Goal: Information Seeking & Learning: Compare options

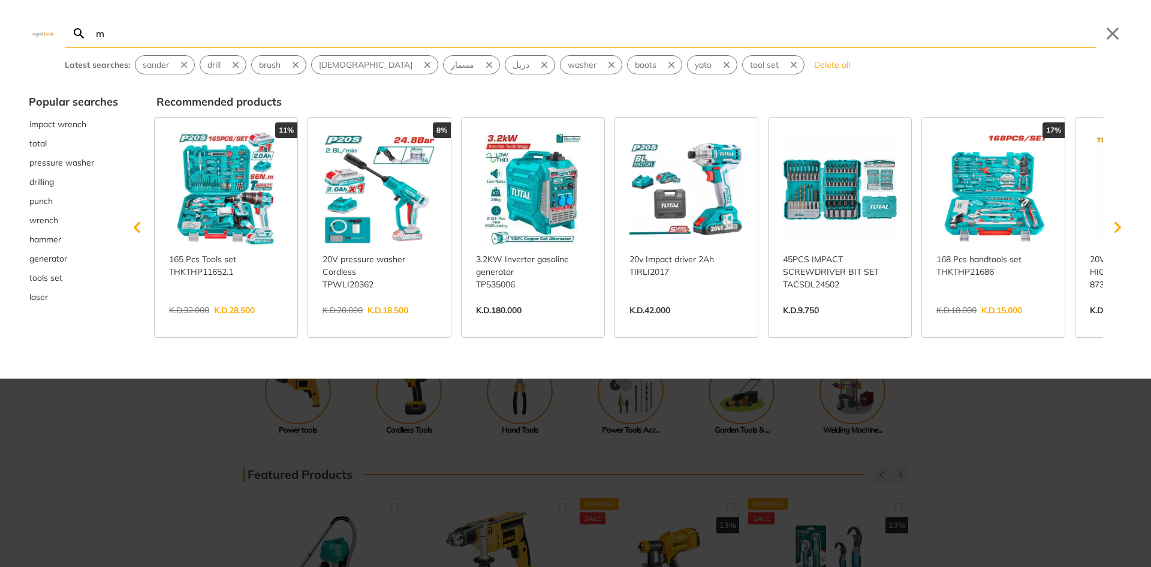
type input "m"
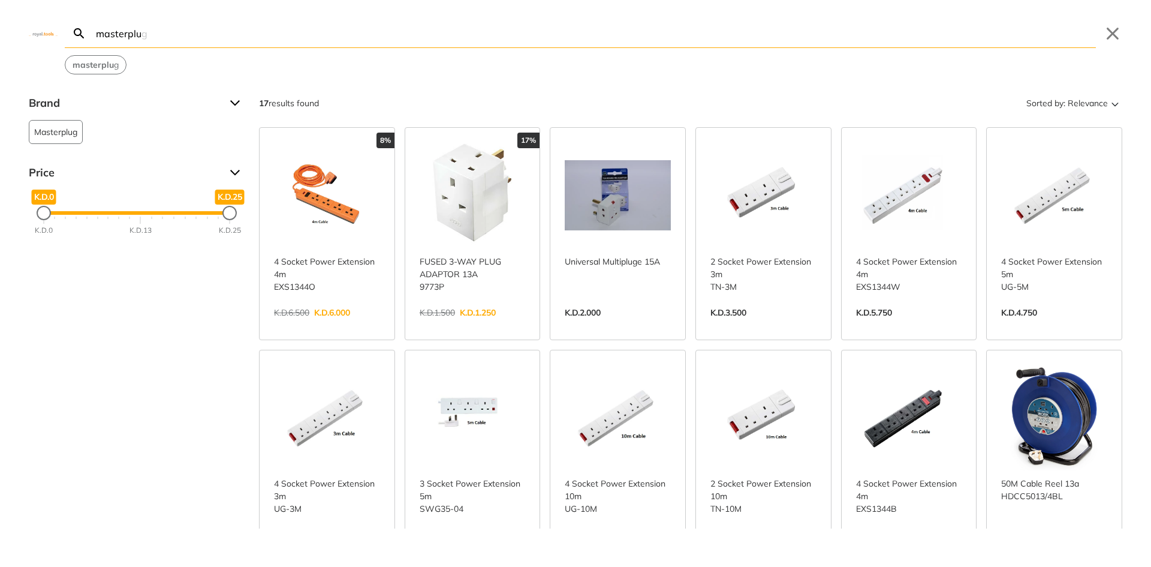
scroll to position [60, 0]
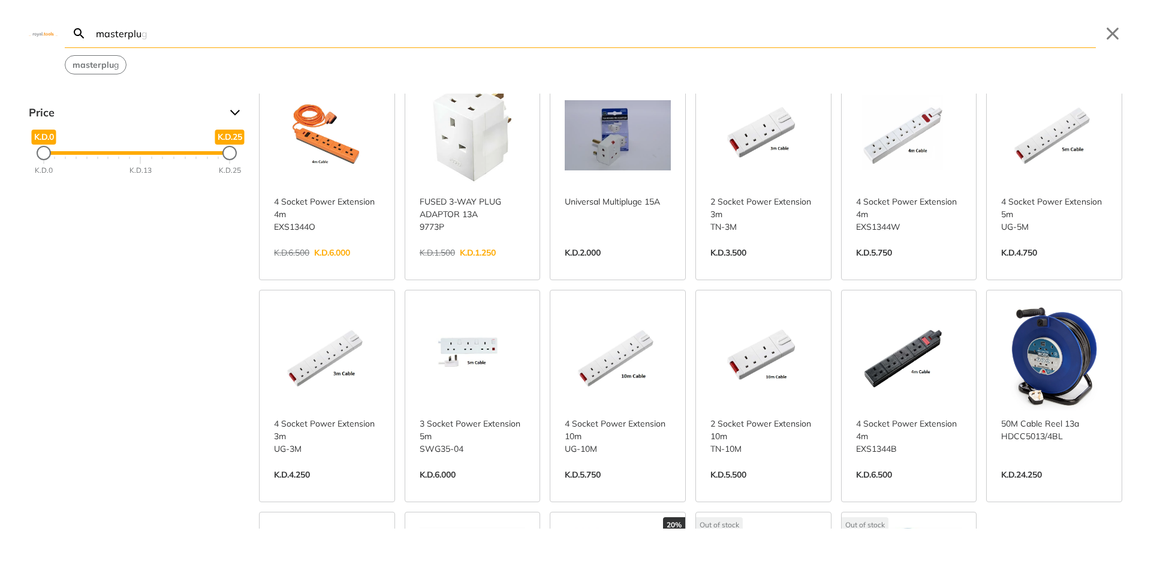
type input "masterplu"
click at [1038, 487] on link "View more →" at bounding box center [1054, 487] width 106 height 0
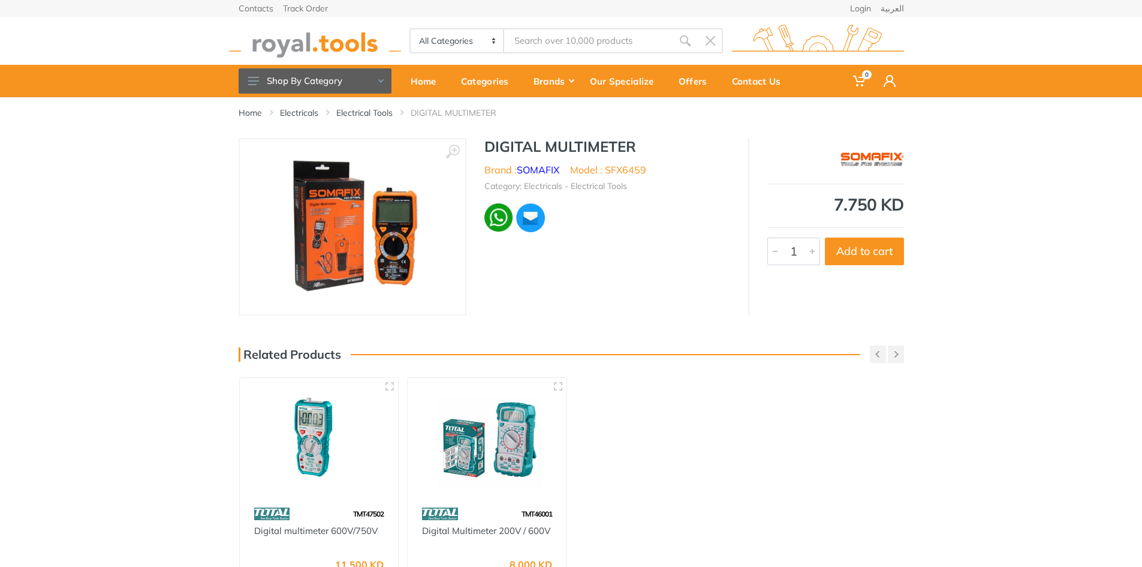
click at [368, 227] on img at bounding box center [352, 226] width 166 height 151
click at [379, 106] on div "Home Electricals Electrical Tools DIGITAL MULTIMETER" at bounding box center [571, 108] width 665 height 22
click at [379, 108] on link "Electrical Tools" at bounding box center [364, 113] width 56 height 12
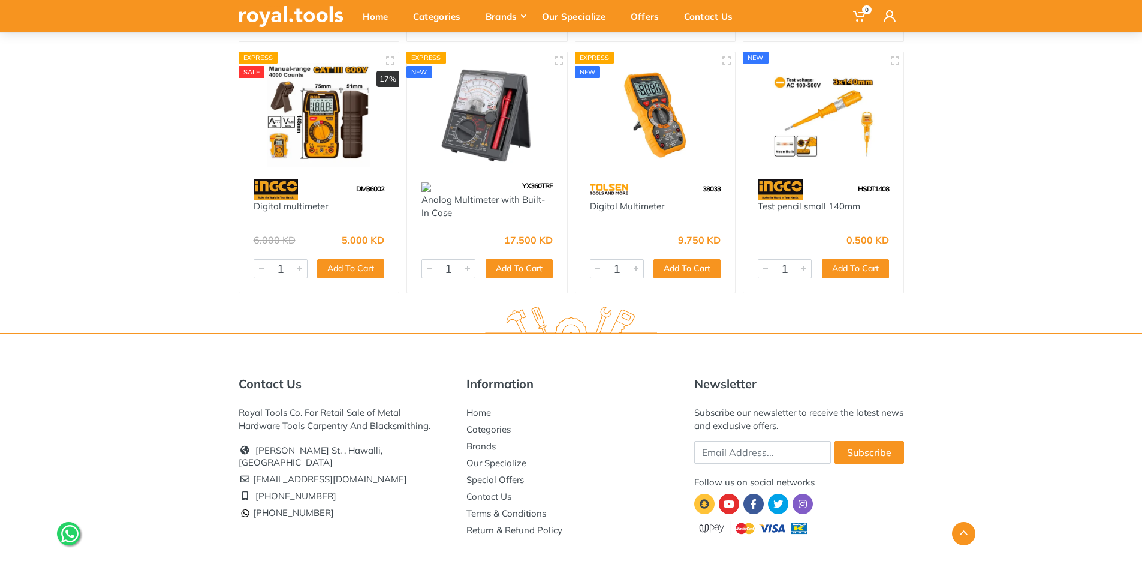
scroll to position [2499, 0]
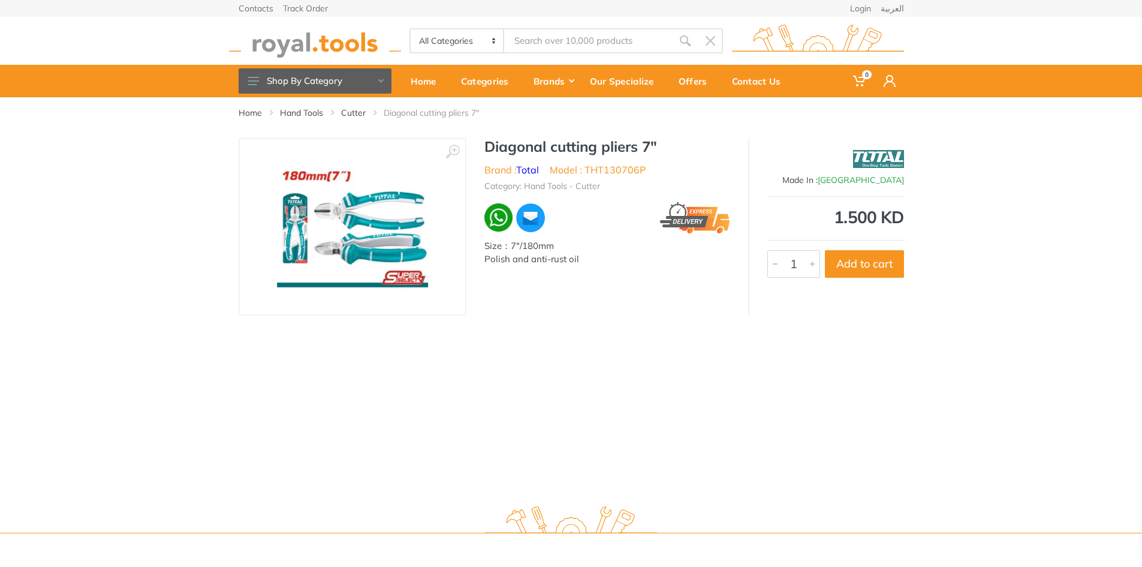
click at [598, 170] on li "Model : THT130706P" at bounding box center [598, 169] width 96 height 14
copy li "THT130706P"
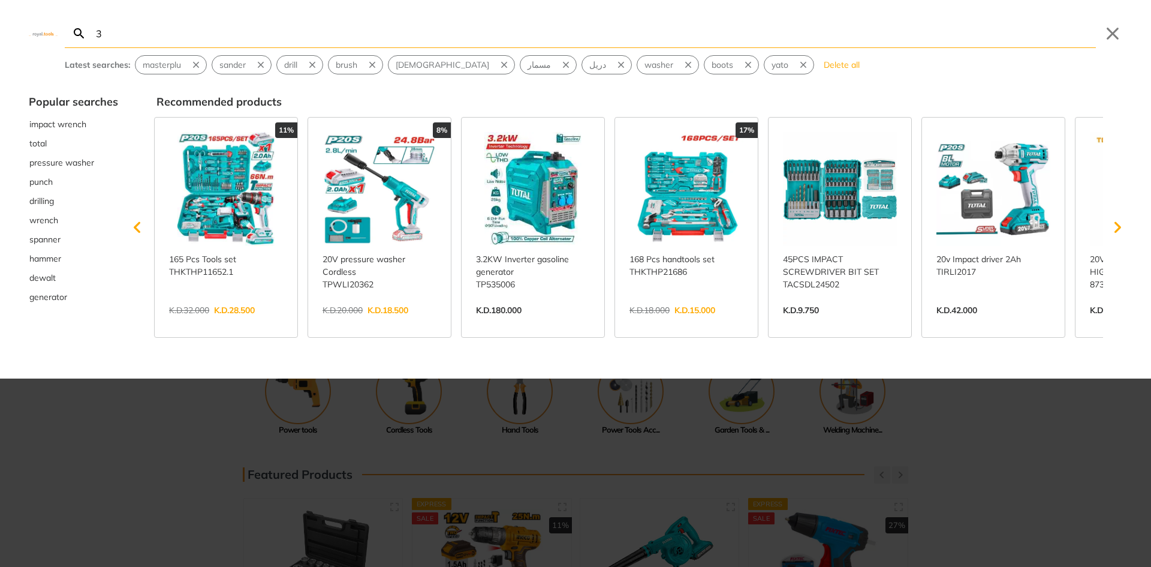
type input "3"
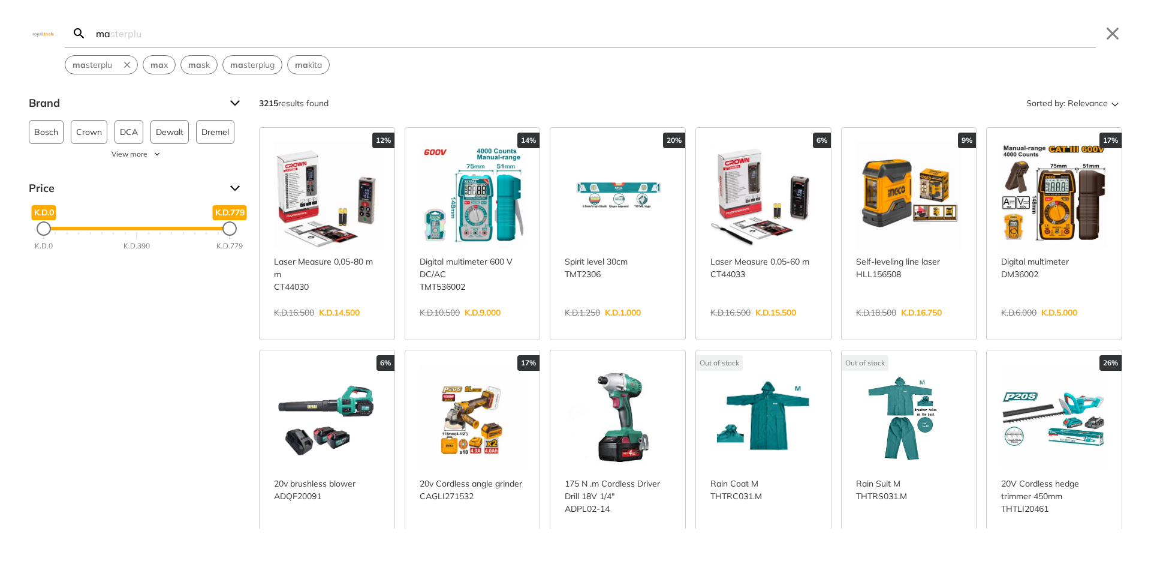
type input "m"
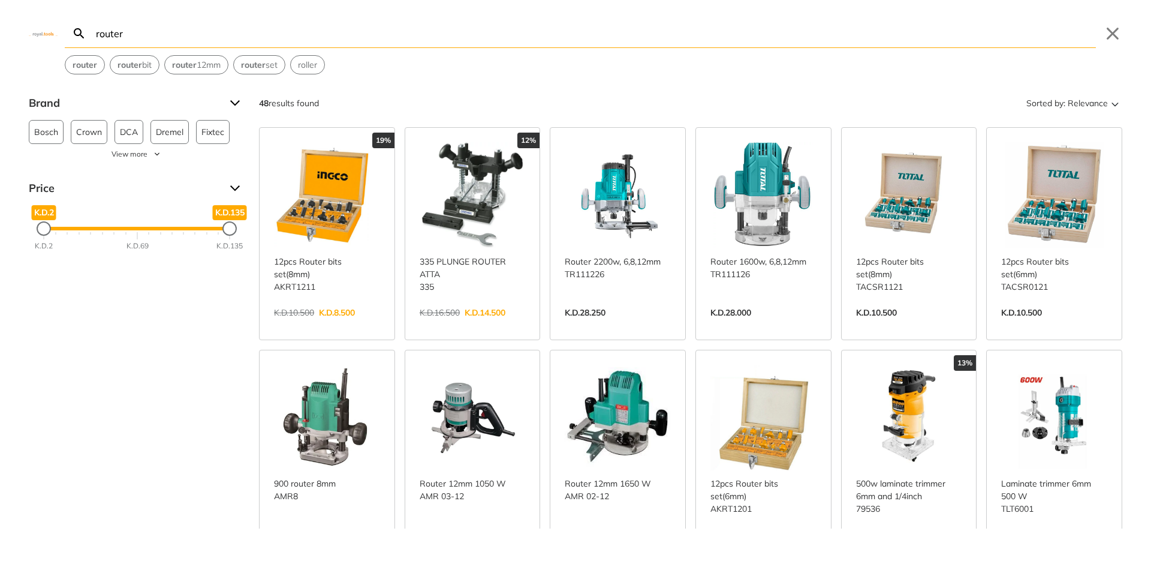
type input "router"
click at [603, 547] on link "View more →" at bounding box center [618, 547] width 106 height 0
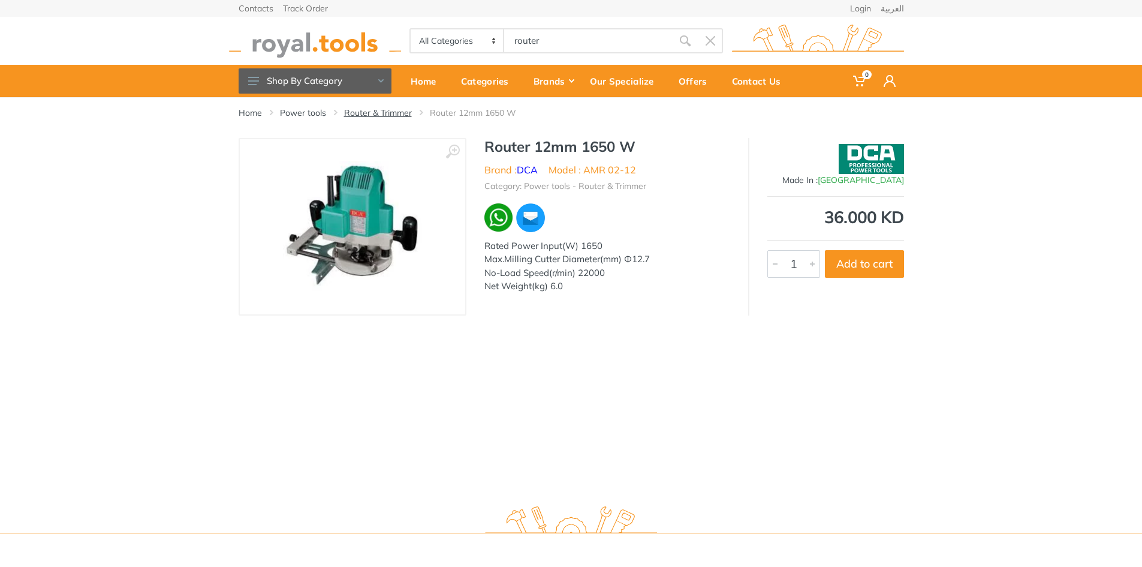
click at [391, 107] on link "Router & Trimmer" at bounding box center [378, 113] width 68 height 12
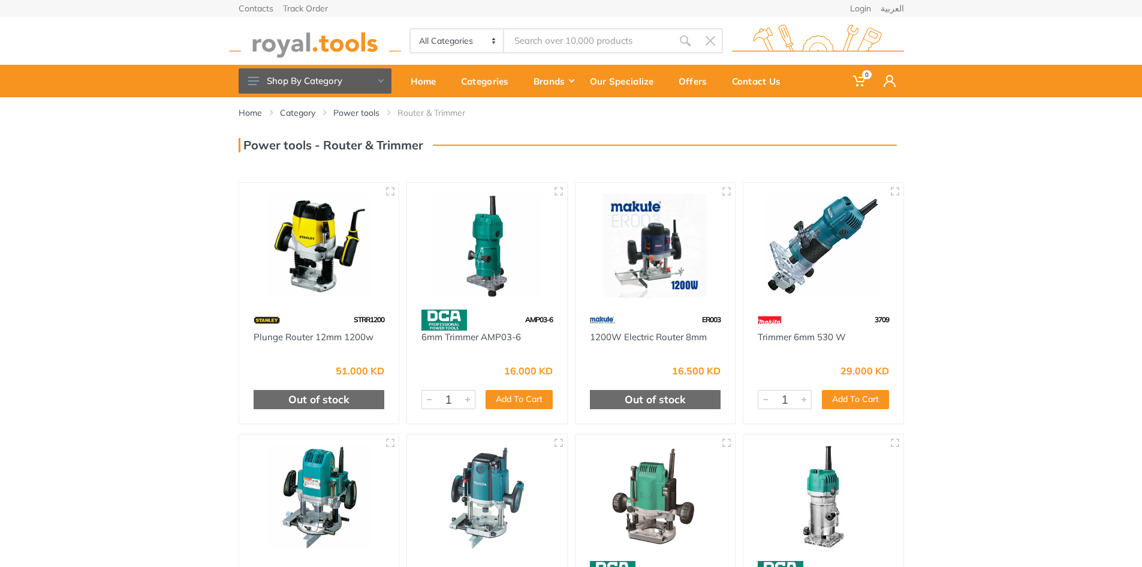
click at [1012, 202] on div "Home Category Power tools Router & Trimmer 1" at bounding box center [571, 401] width 1142 height 608
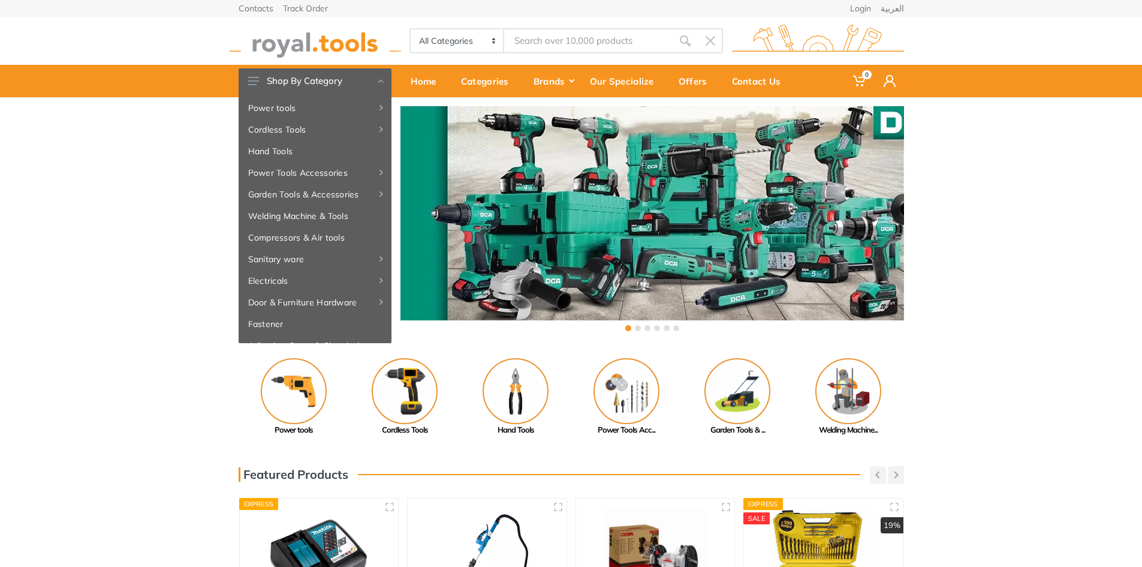
click at [589, 25] on div "All Categories Power tools Cordless Tools Hand Tools Power Tools Accessories Sa…" at bounding box center [571, 41] width 683 height 48
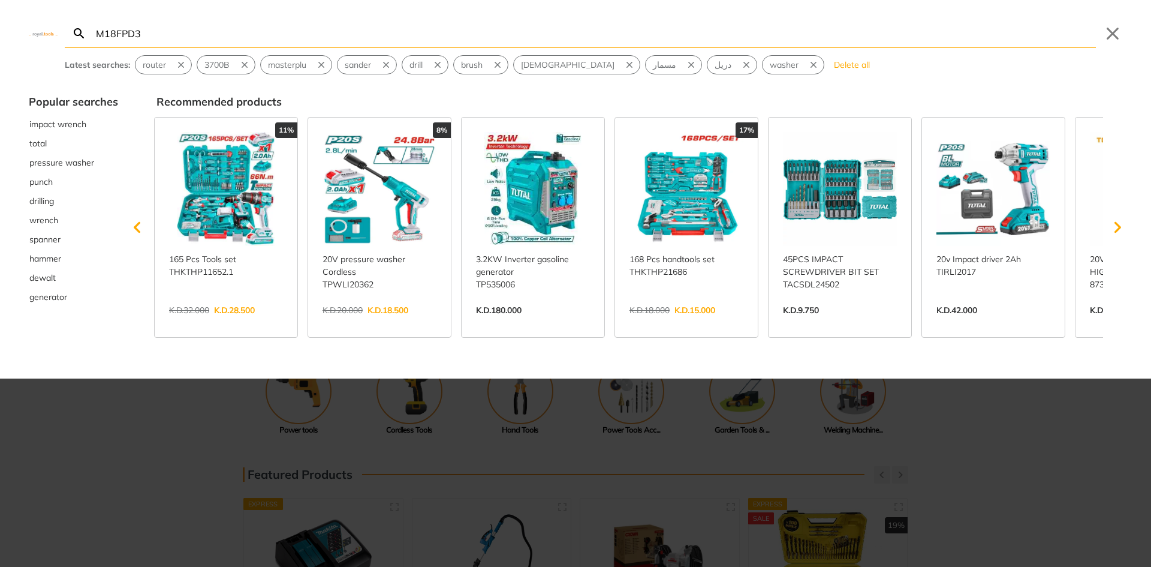
type input "M18FPD3"
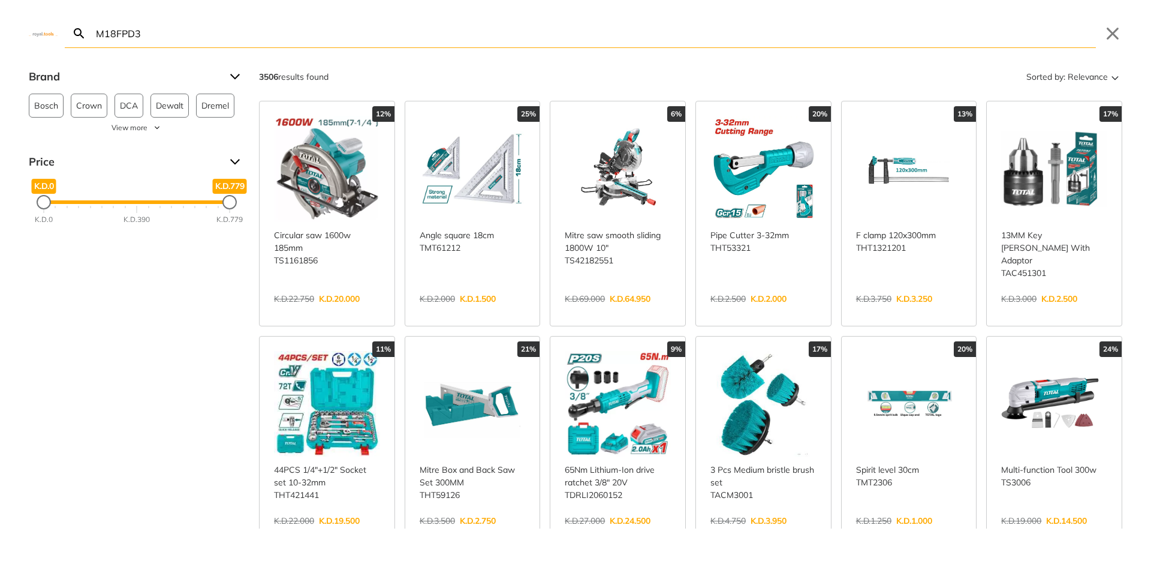
click at [165, 37] on input "M18FPD3" at bounding box center [595, 33] width 1002 height 28
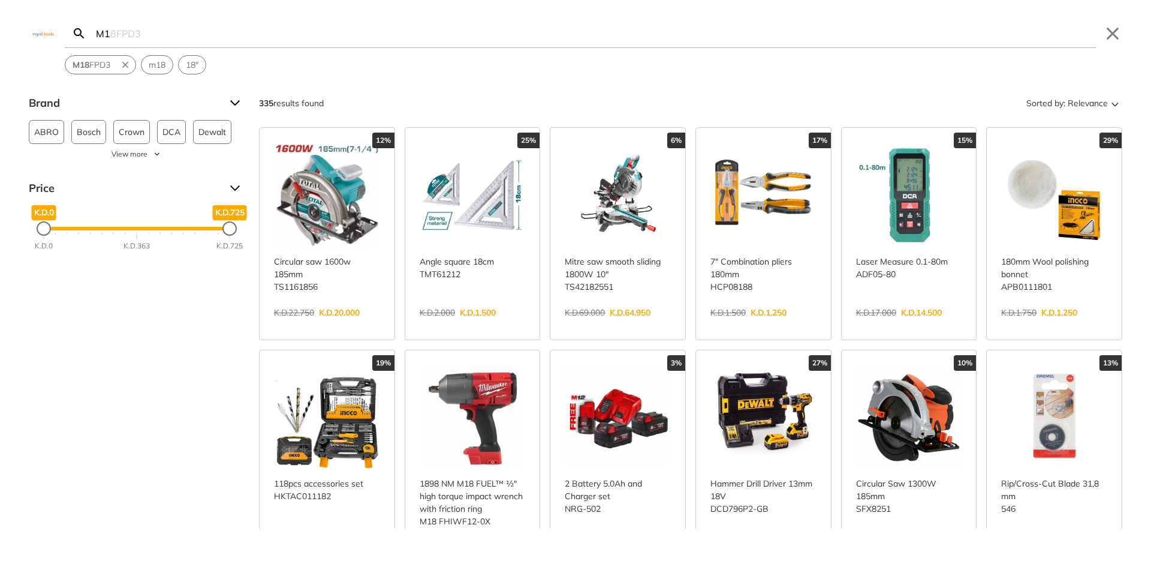
type input "M"
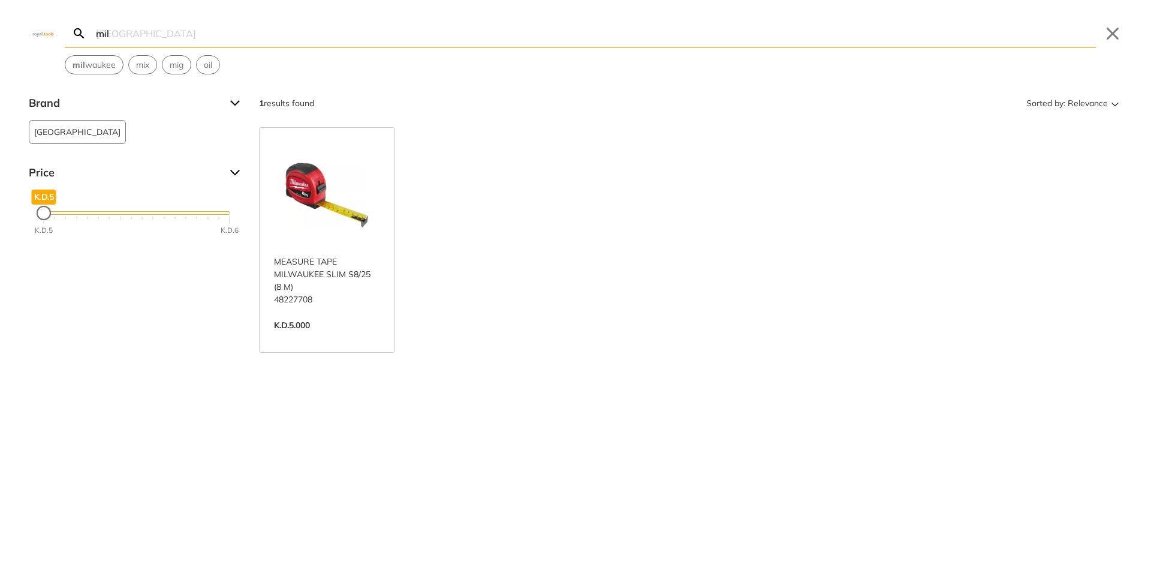
type input "mil"
click at [275, 338] on link "View more →" at bounding box center [327, 338] width 106 height 0
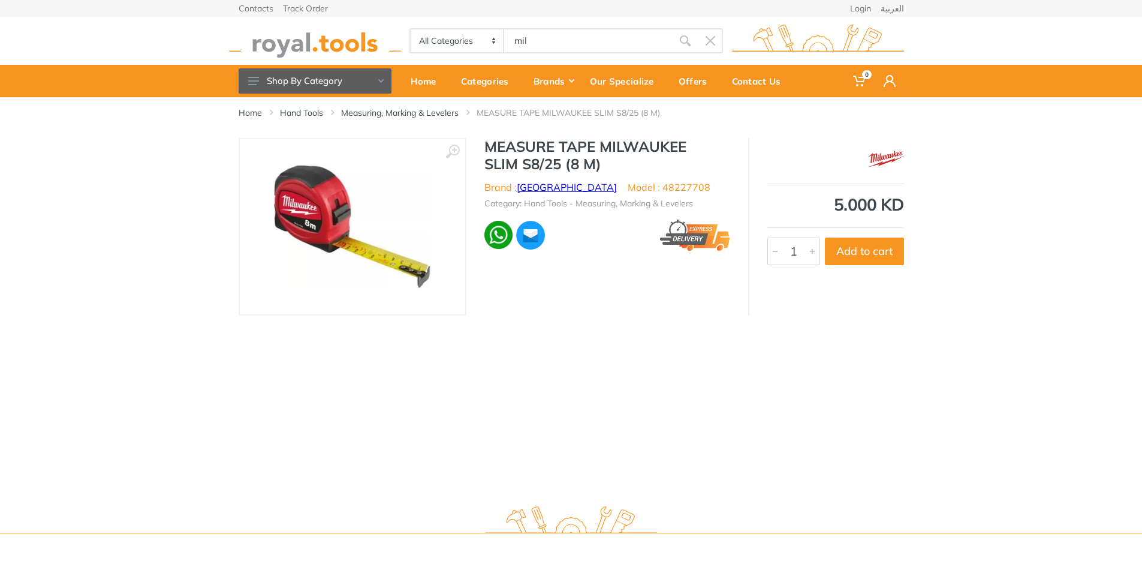
click at [549, 186] on link "[GEOGRAPHIC_DATA]" at bounding box center [567, 187] width 100 height 12
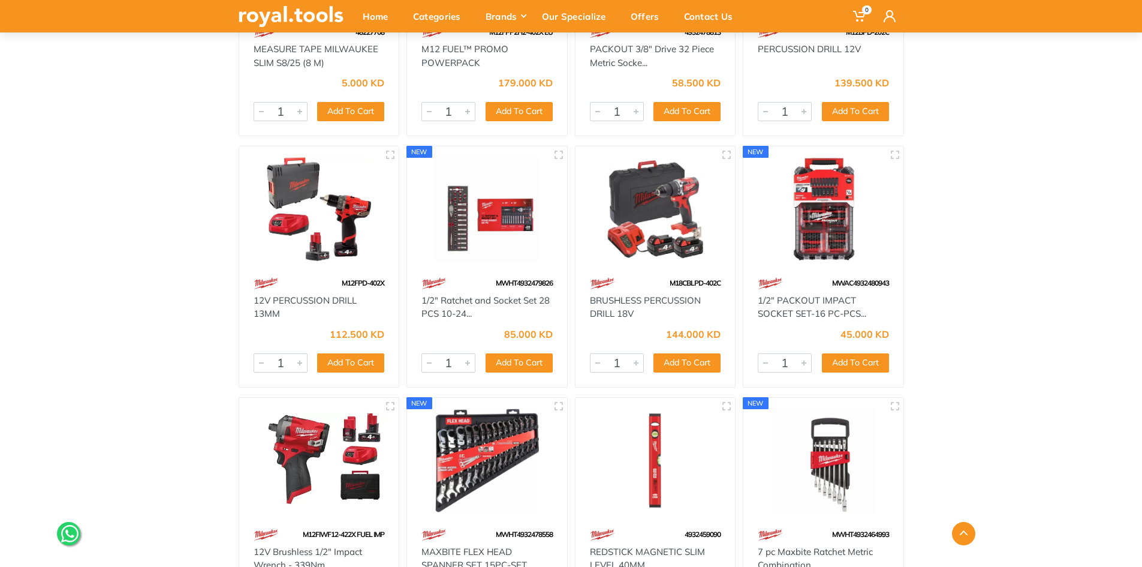
scroll to position [7916, 0]
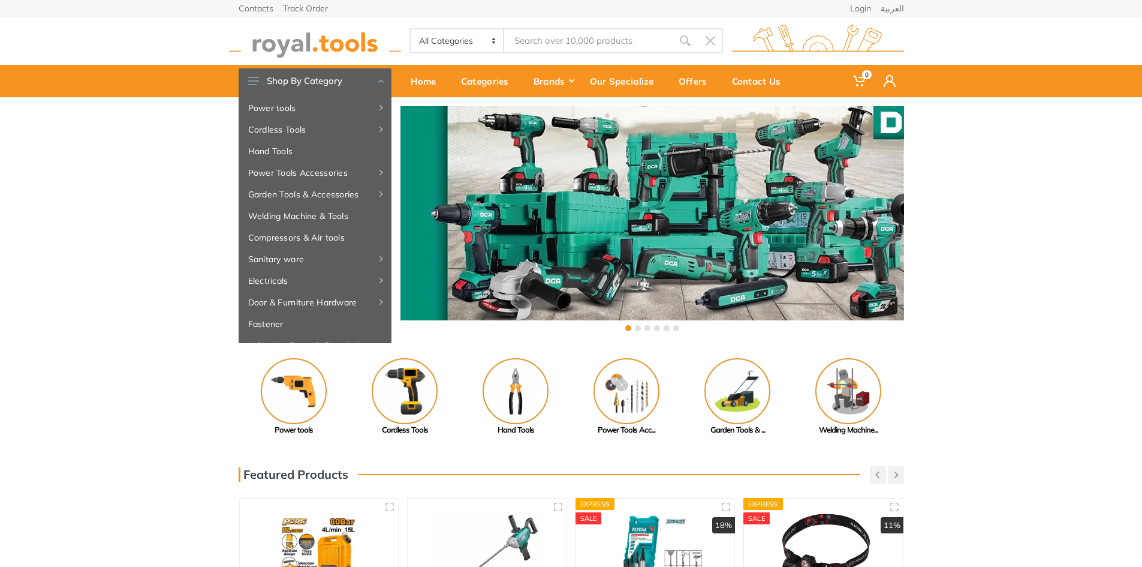
click at [561, 42] on input "Site search" at bounding box center [588, 40] width 168 height 25
type input "r"
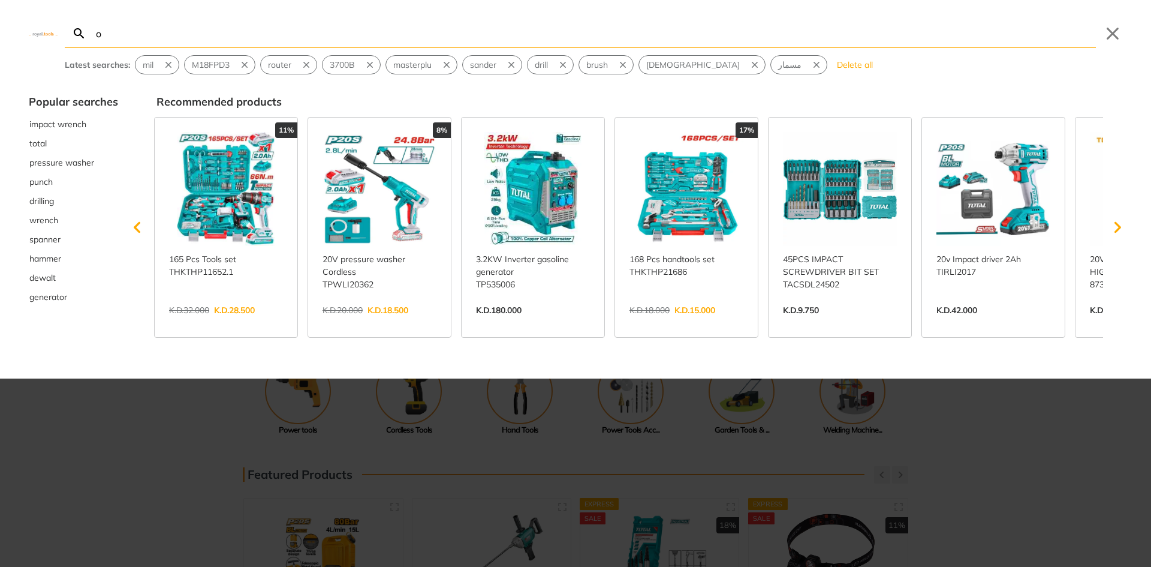
type input "o"
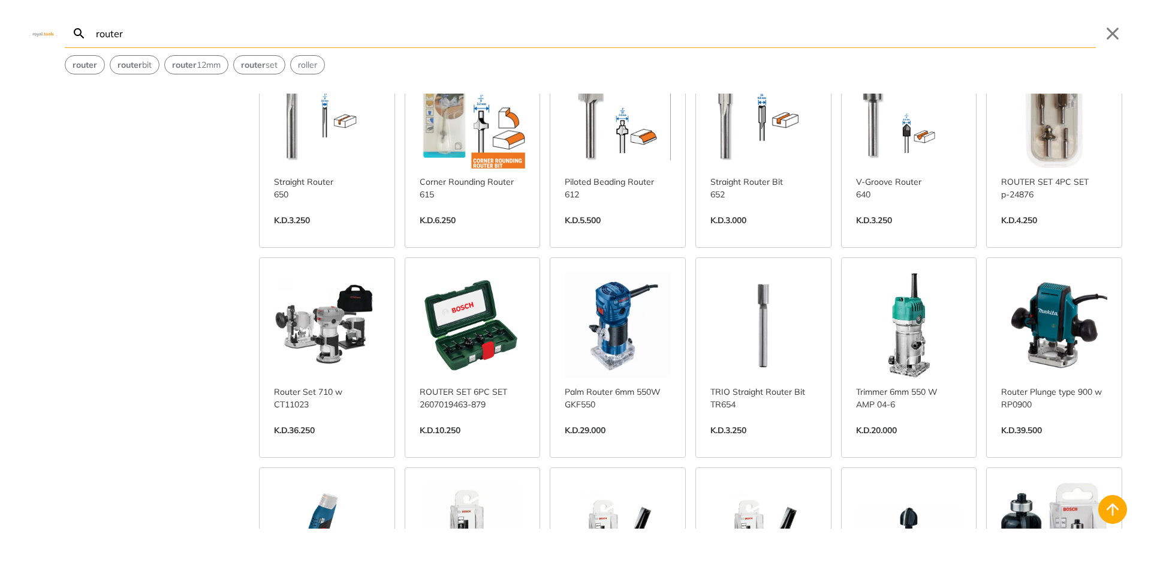
scroll to position [540, 0]
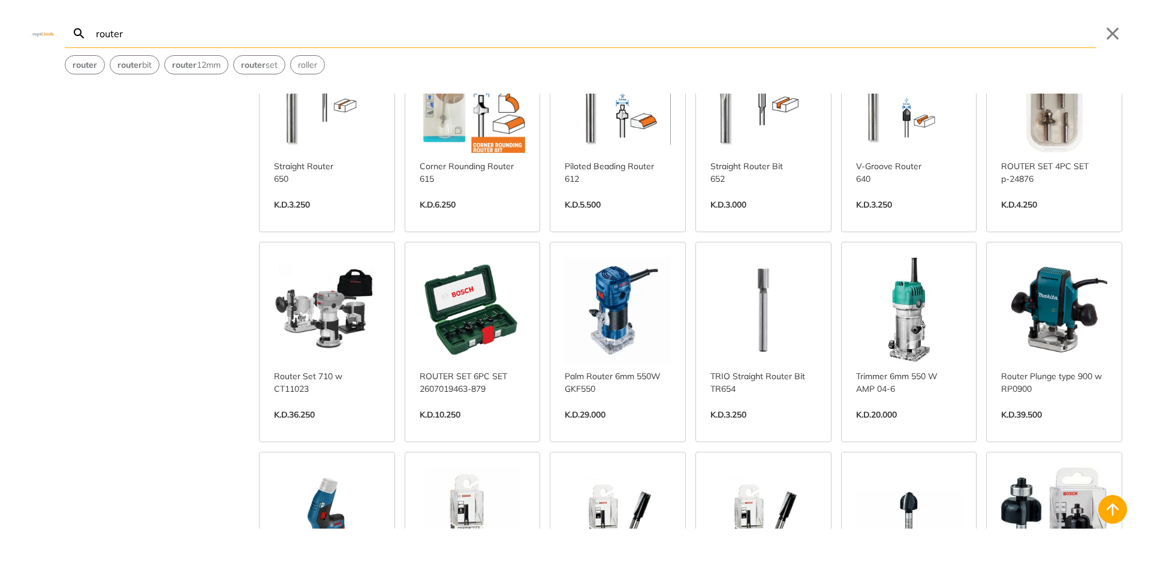
type input "router"
click at [618, 427] on link "View more →" at bounding box center [618, 427] width 106 height 0
click at [102, 280] on div "Brand Bosch 10 Crown 1 DCA 6 Dremel 9 Fixtec 1 Ingco 2 Makita 7 Makute 1 Stanle…" at bounding box center [575, 311] width 1151 height 435
click at [330, 427] on link "View more →" at bounding box center [327, 427] width 106 height 0
click at [565, 427] on link "View more →" at bounding box center [618, 427] width 106 height 0
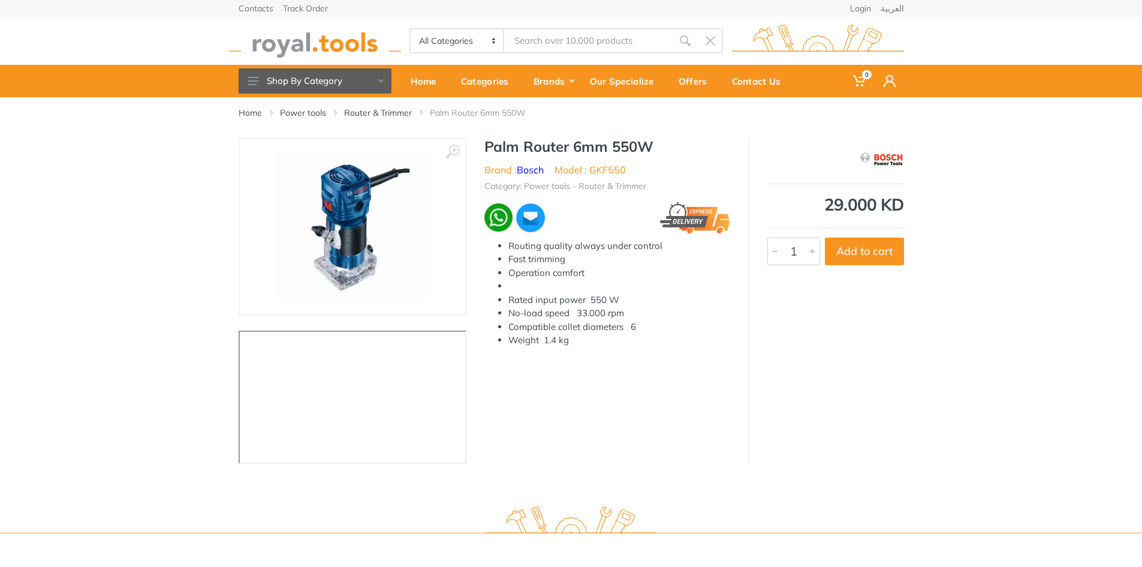
click at [794, 387] on div "29.000 KD 6637 1 Add to cart" at bounding box center [826, 301] width 156 height 326
click at [388, 113] on link "Router & Trimmer" at bounding box center [378, 113] width 68 height 12
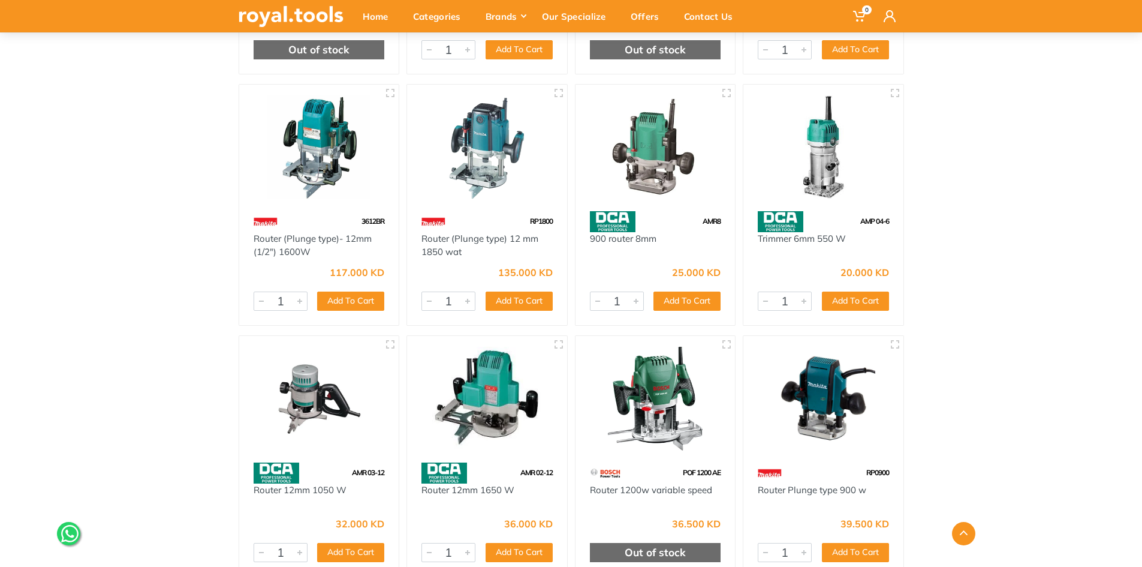
scroll to position [330, 0]
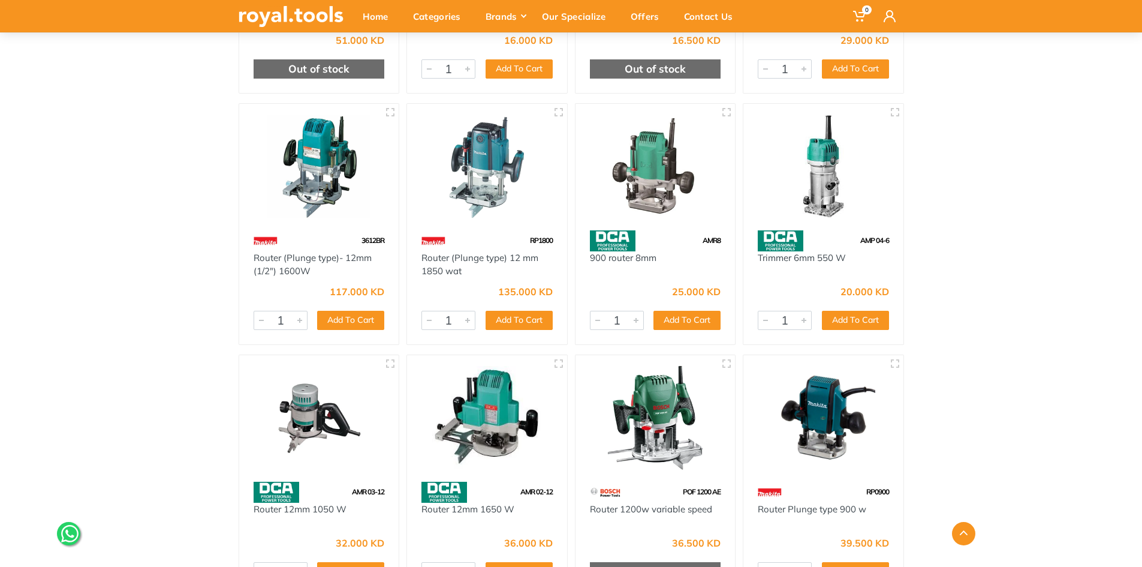
click at [806, 157] on img at bounding box center [823, 167] width 138 height 104
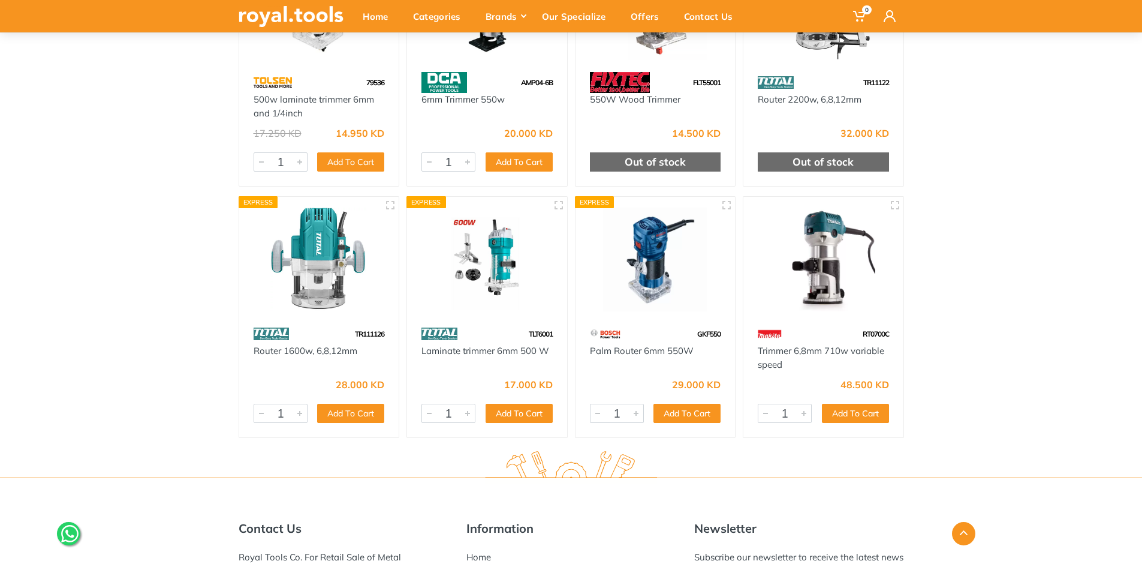
scroll to position [1237, 0]
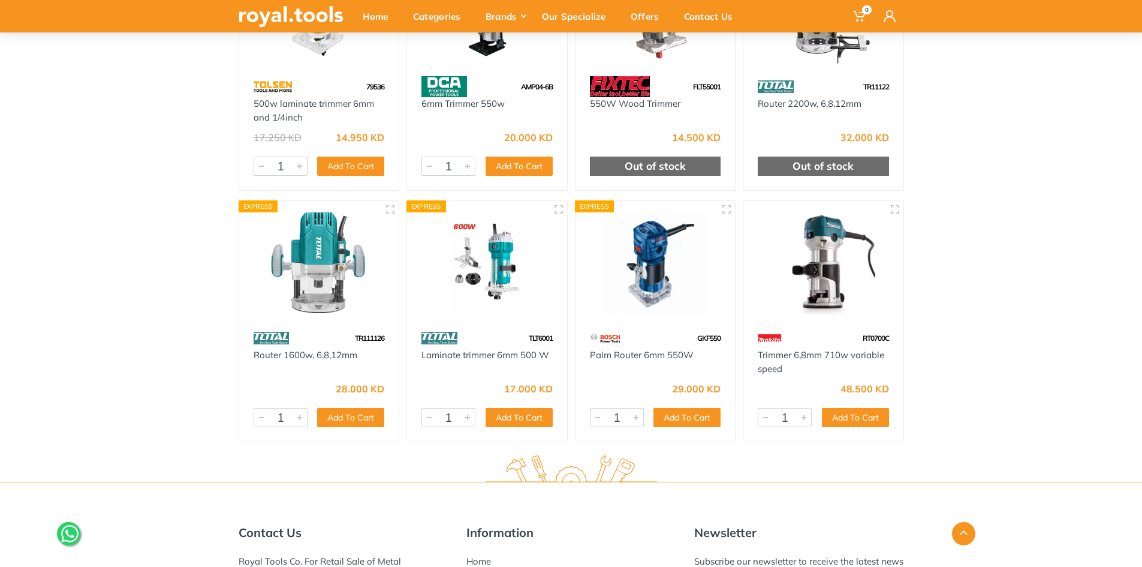
click at [838, 260] on img at bounding box center [823, 264] width 138 height 104
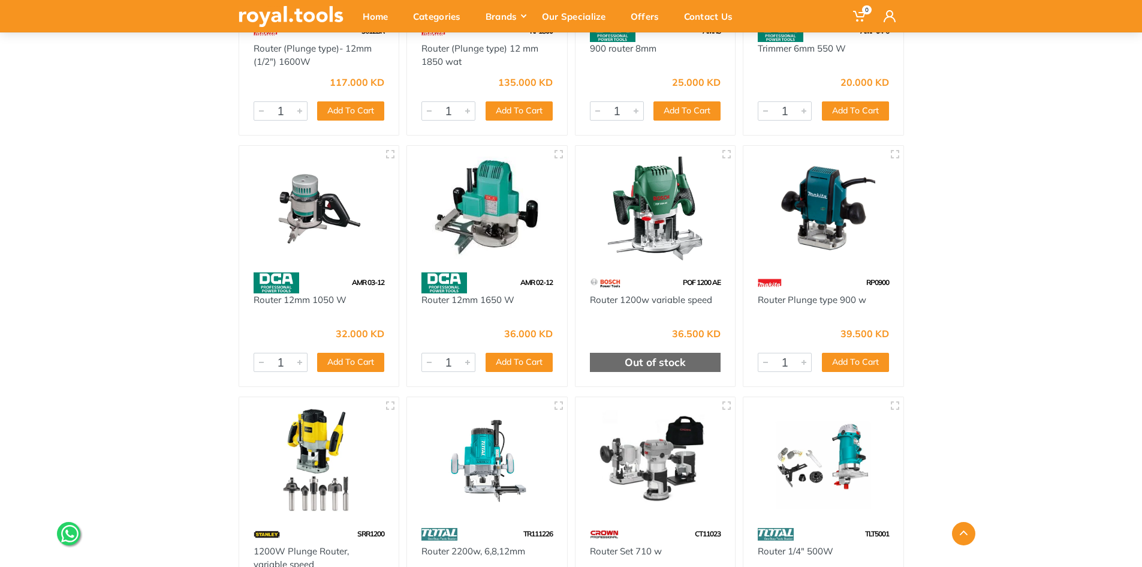
scroll to position [518, 0]
